Goal: Answer question/provide support

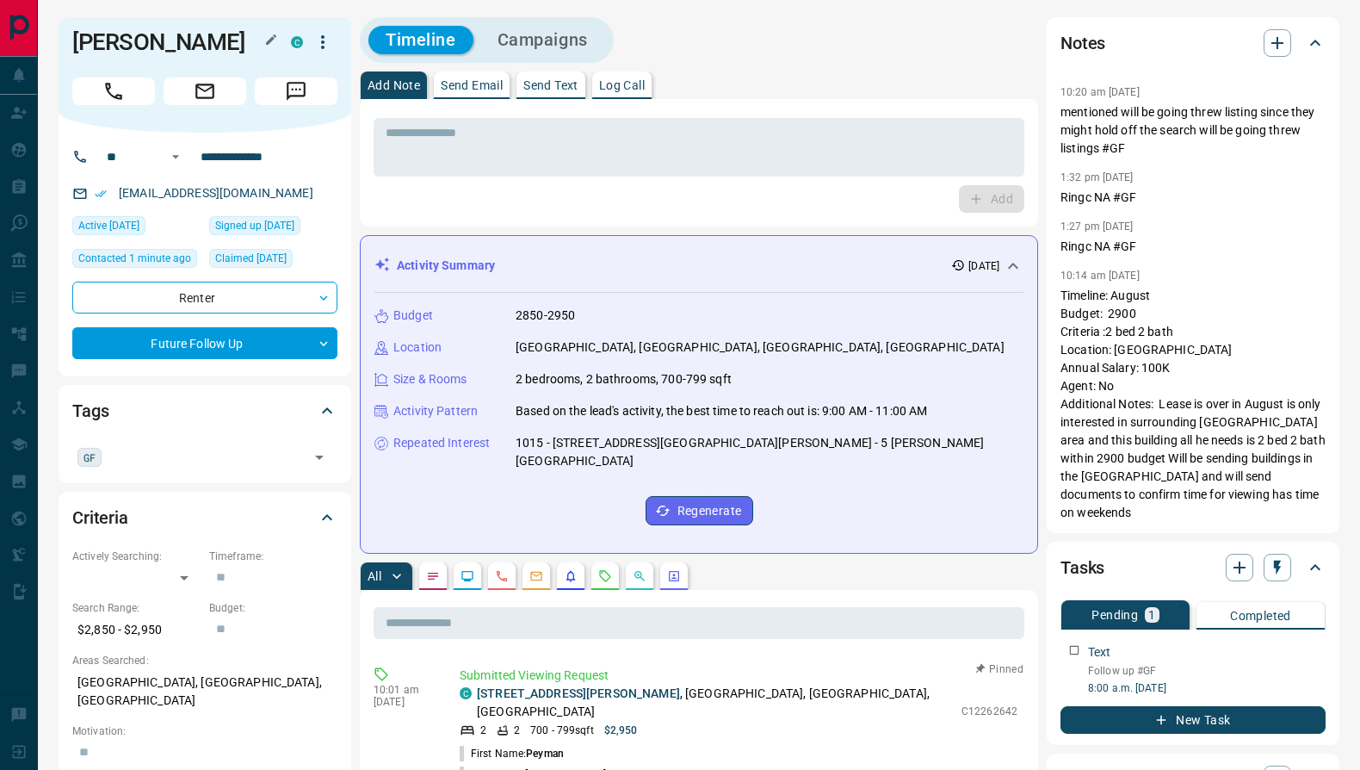
click at [145, 39] on h1 "[PERSON_NAME]" at bounding box center [168, 42] width 193 height 28
click at [252, 452] on input "text" at bounding box center [205, 456] width 197 height 19
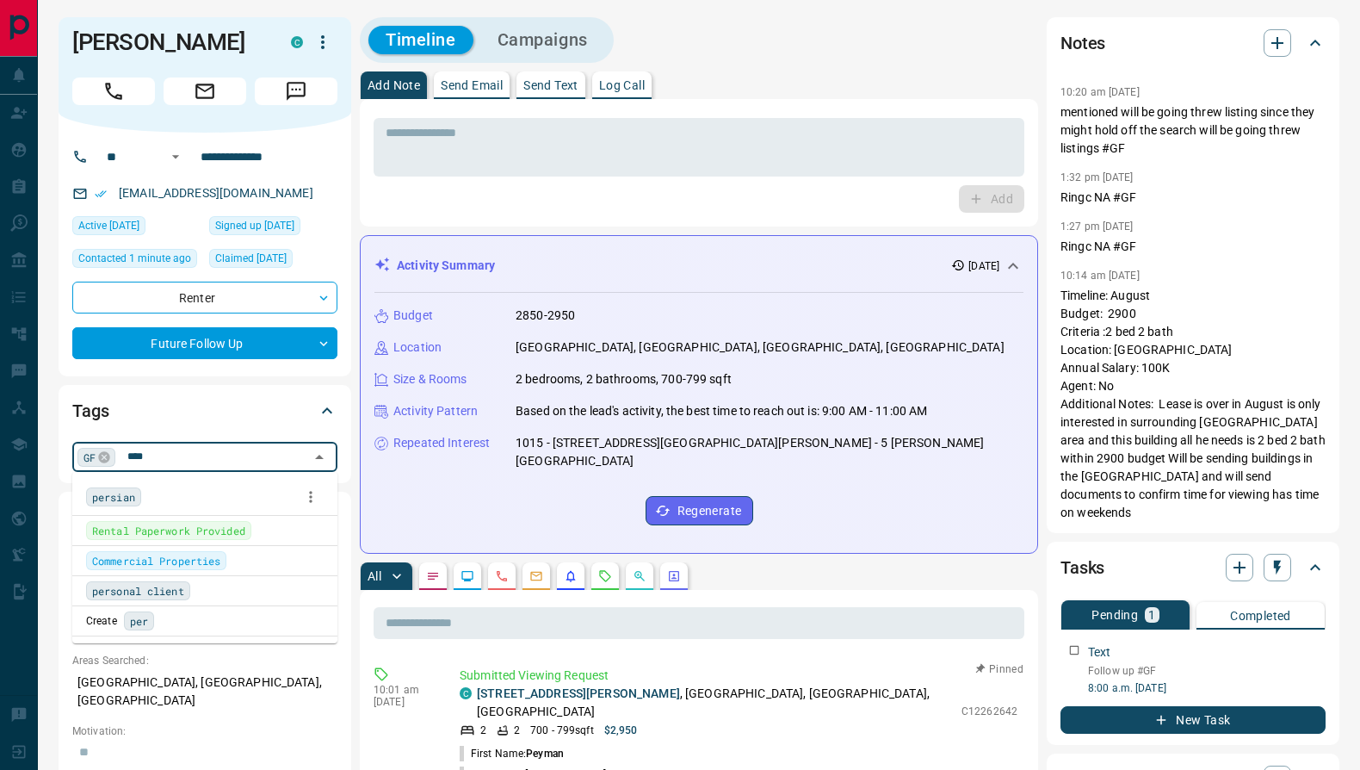
type input "*****"
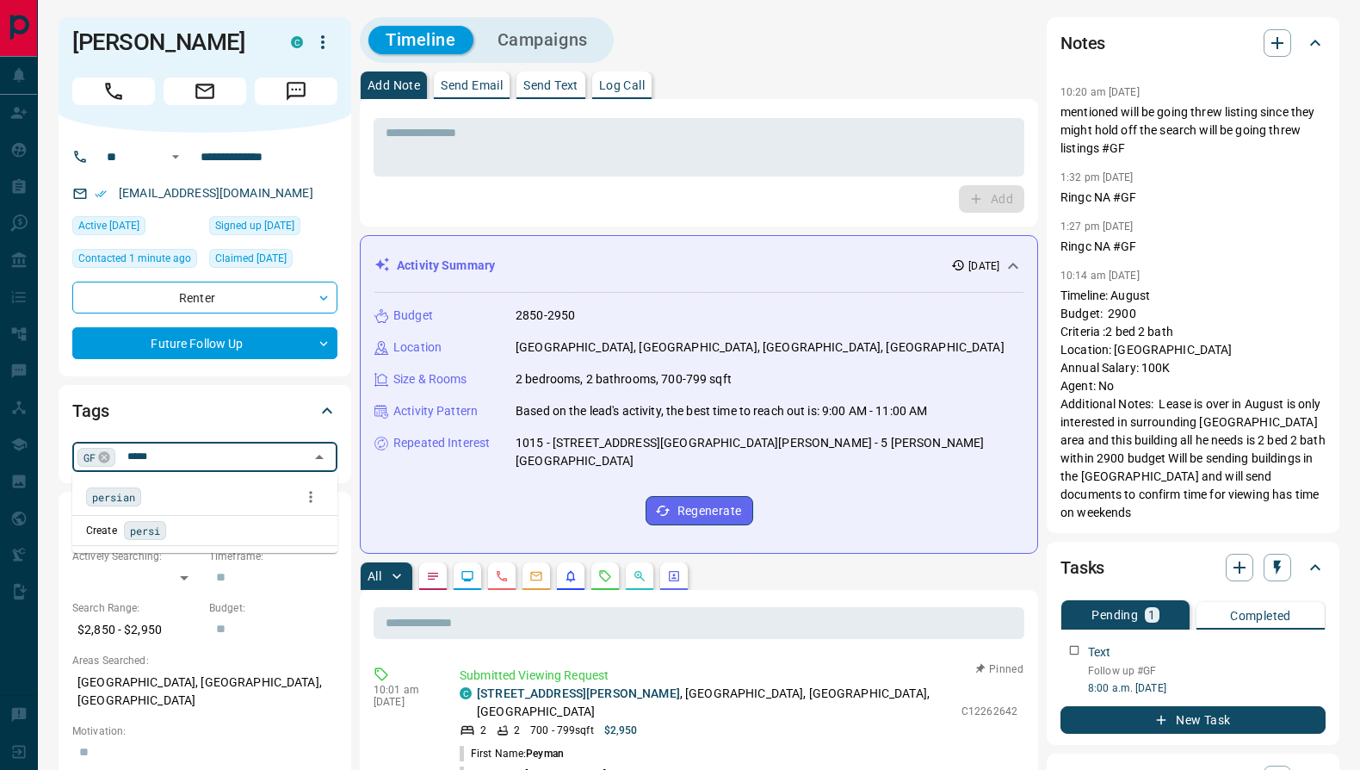
click at [119, 488] on span "persian" at bounding box center [113, 496] width 43 height 17
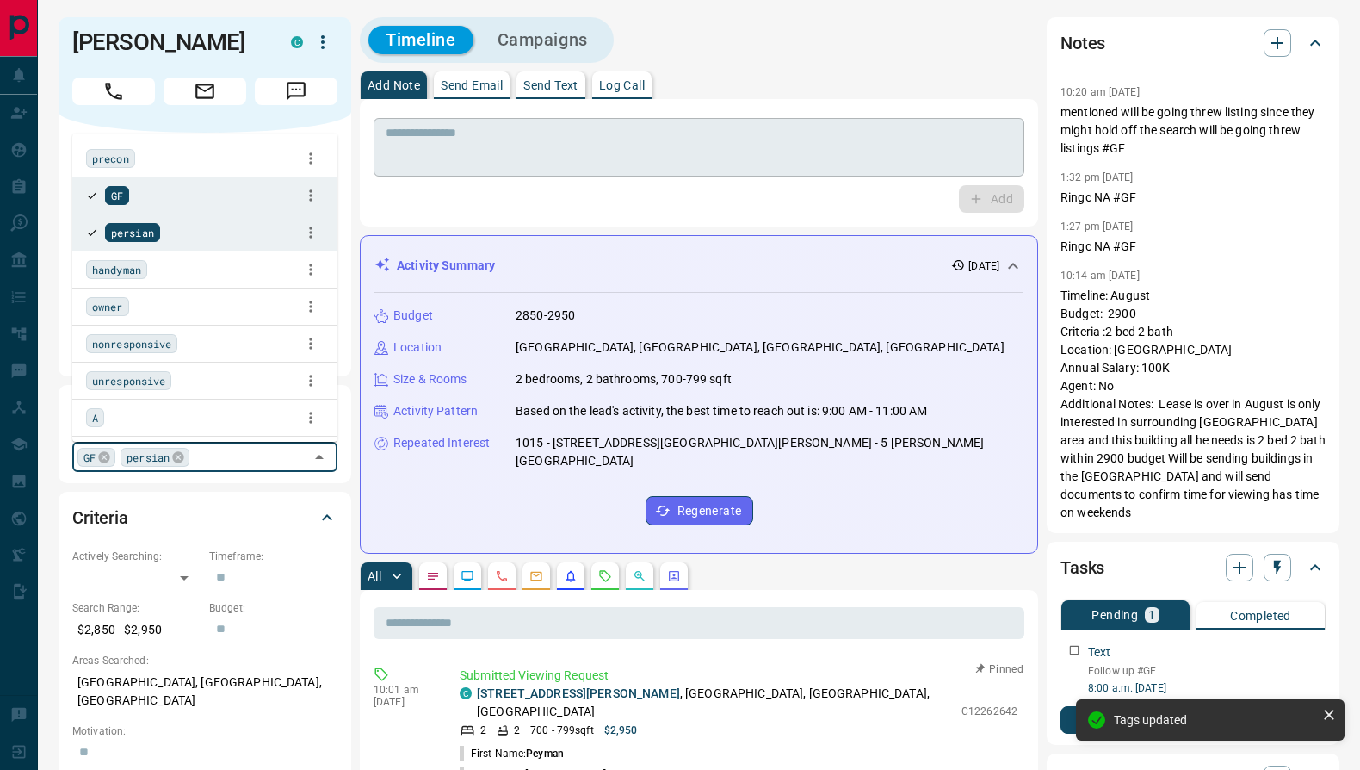
click at [445, 167] on textarea at bounding box center [699, 148] width 627 height 44
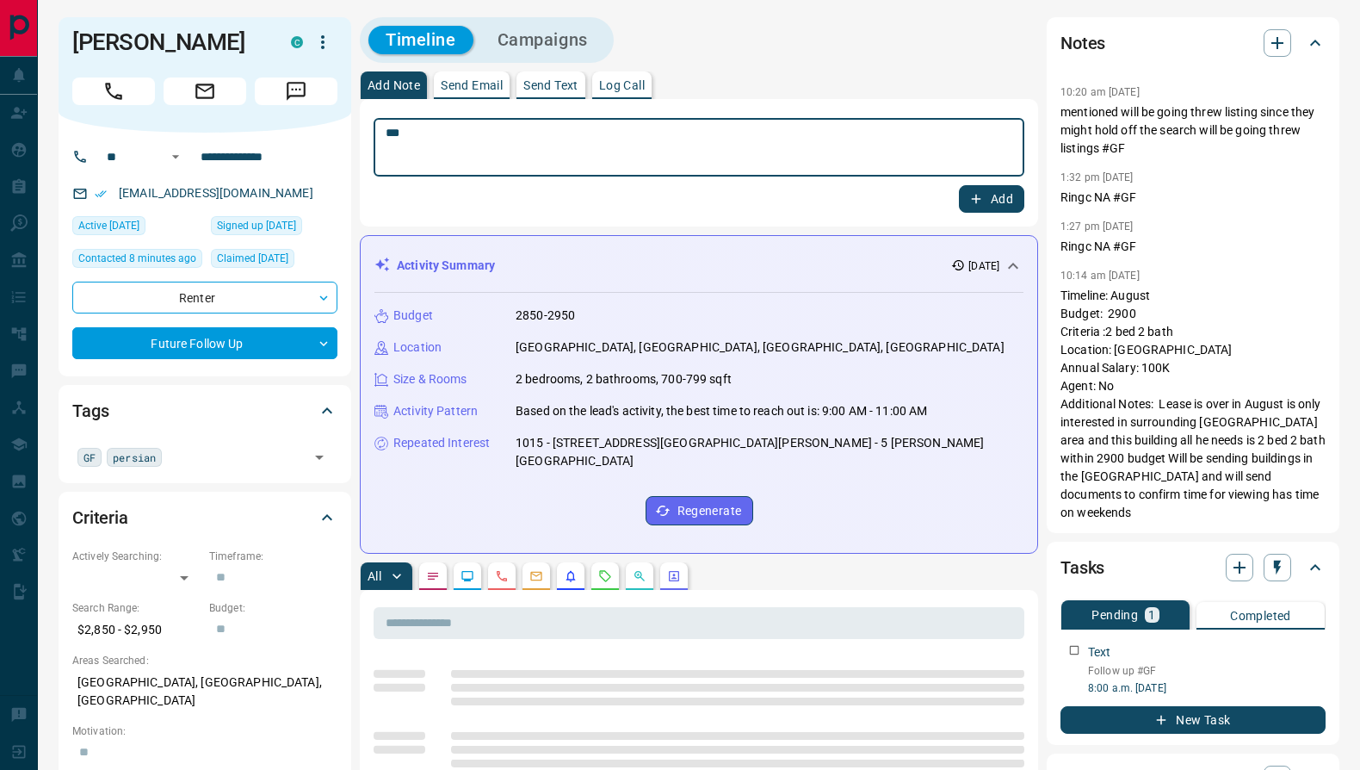
scroll to position [189, 0]
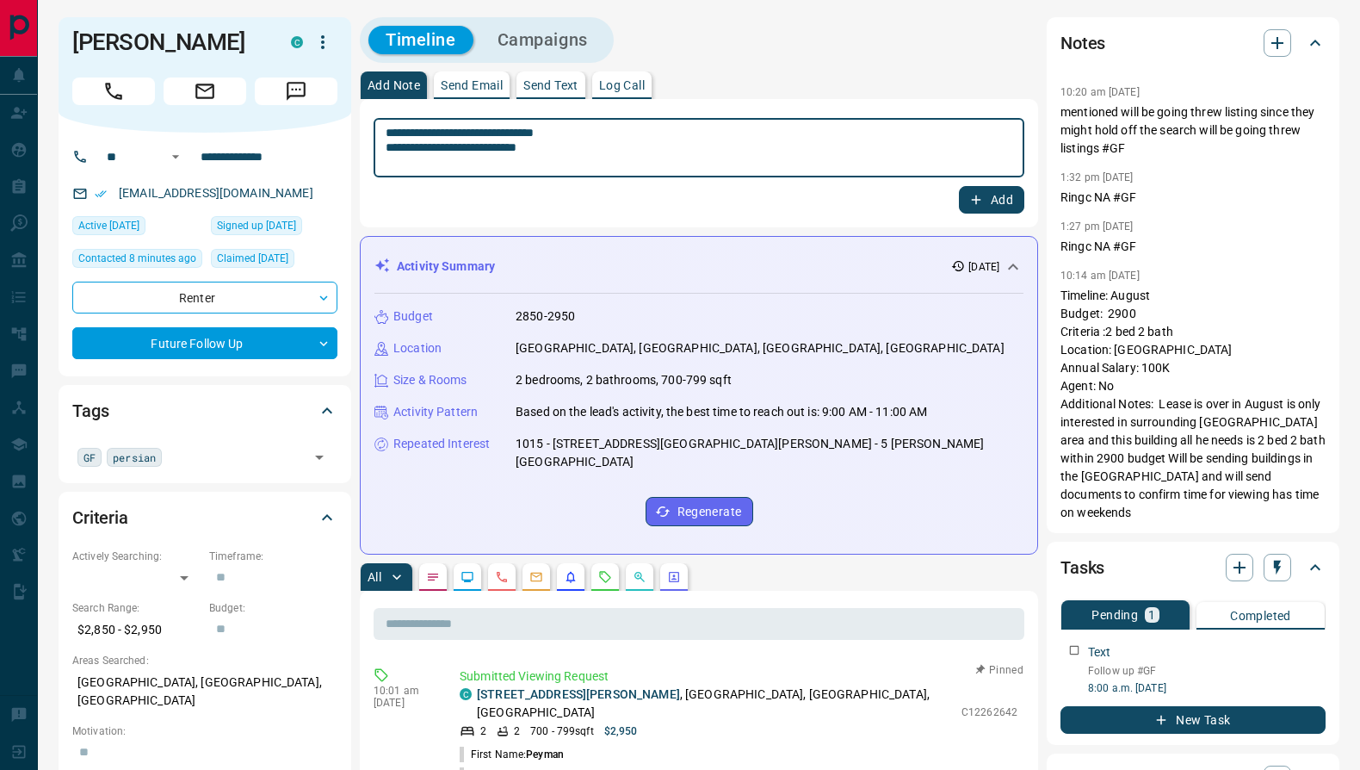
type textarea "**********"
drag, startPoint x: 980, startPoint y: 195, endPoint x: 930, endPoint y: 198, distance: 50.0
click at [979, 195] on icon "button" at bounding box center [976, 199] width 15 height 15
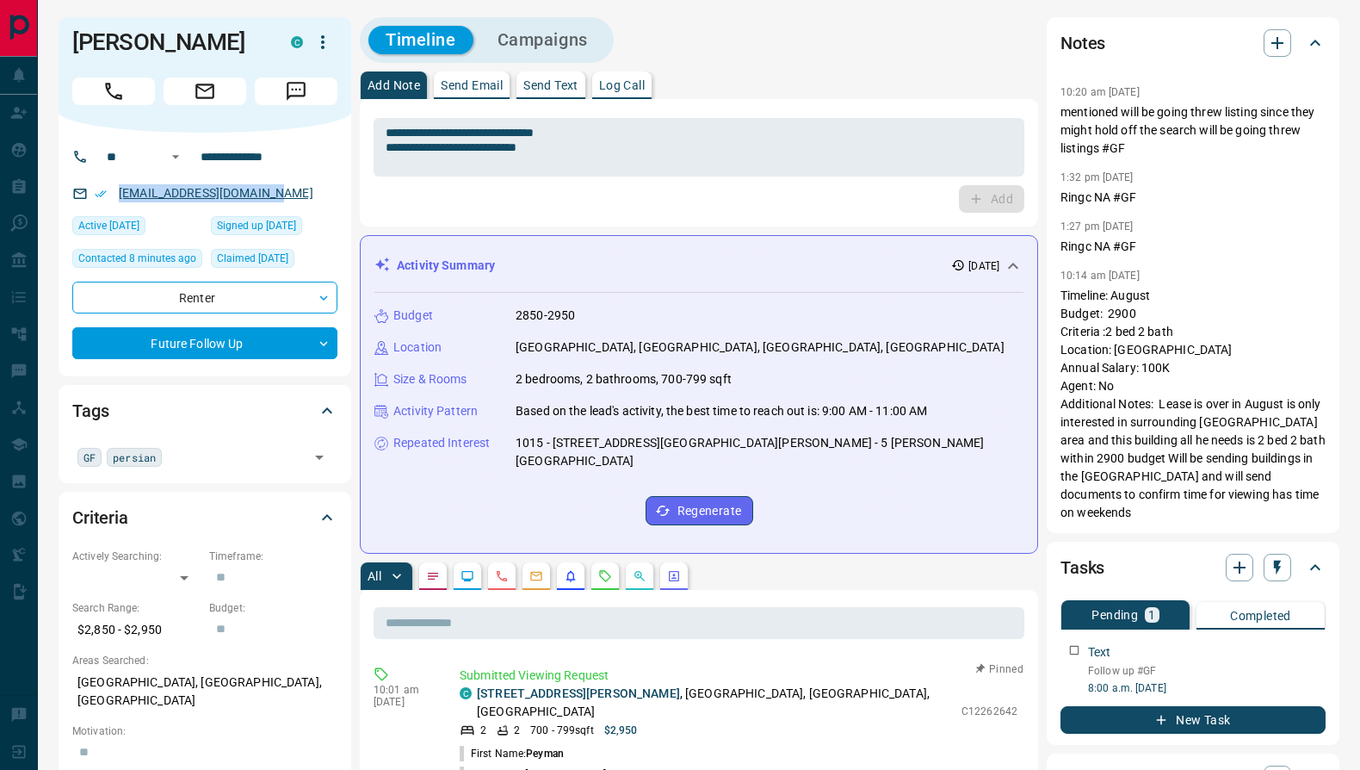
copy link "[EMAIL_ADDRESS][DOMAIN_NAME]"
drag, startPoint x: 233, startPoint y: 189, endPoint x: 458, endPoint y: 15, distance: 284.7
